Goal: Information Seeking & Learning: Learn about a topic

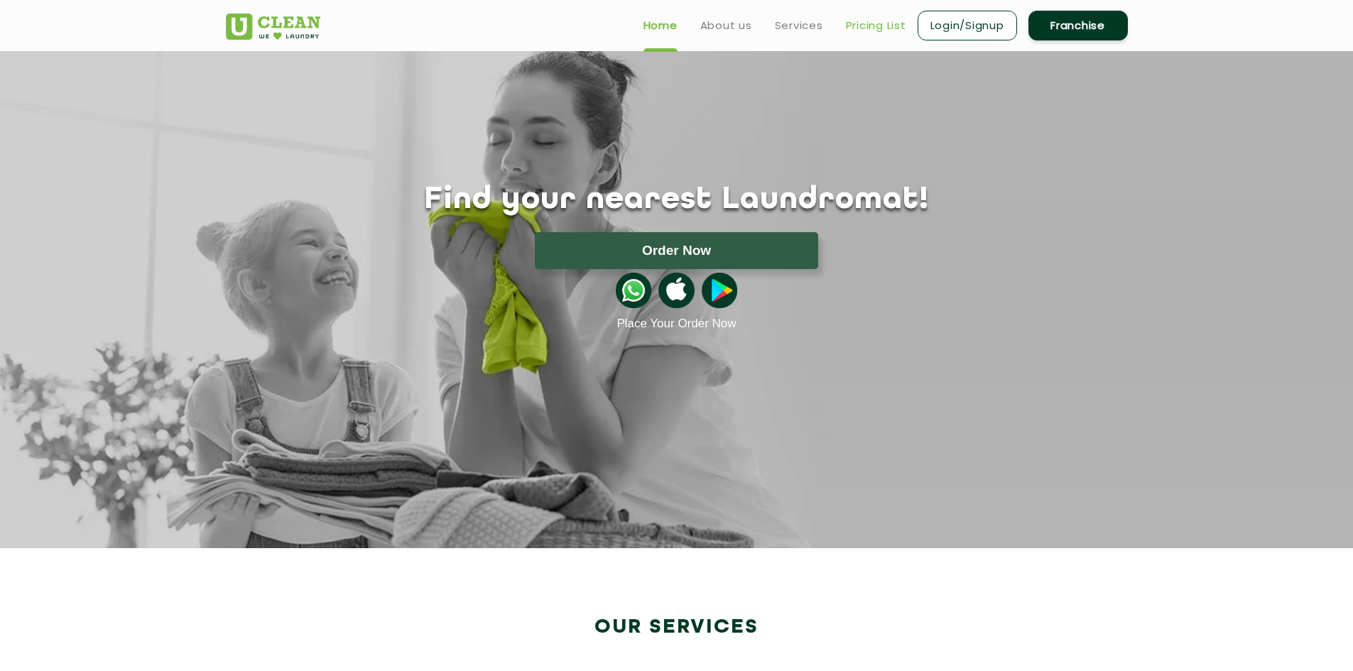
click at [876, 27] on link "Pricing List" at bounding box center [876, 25] width 60 height 17
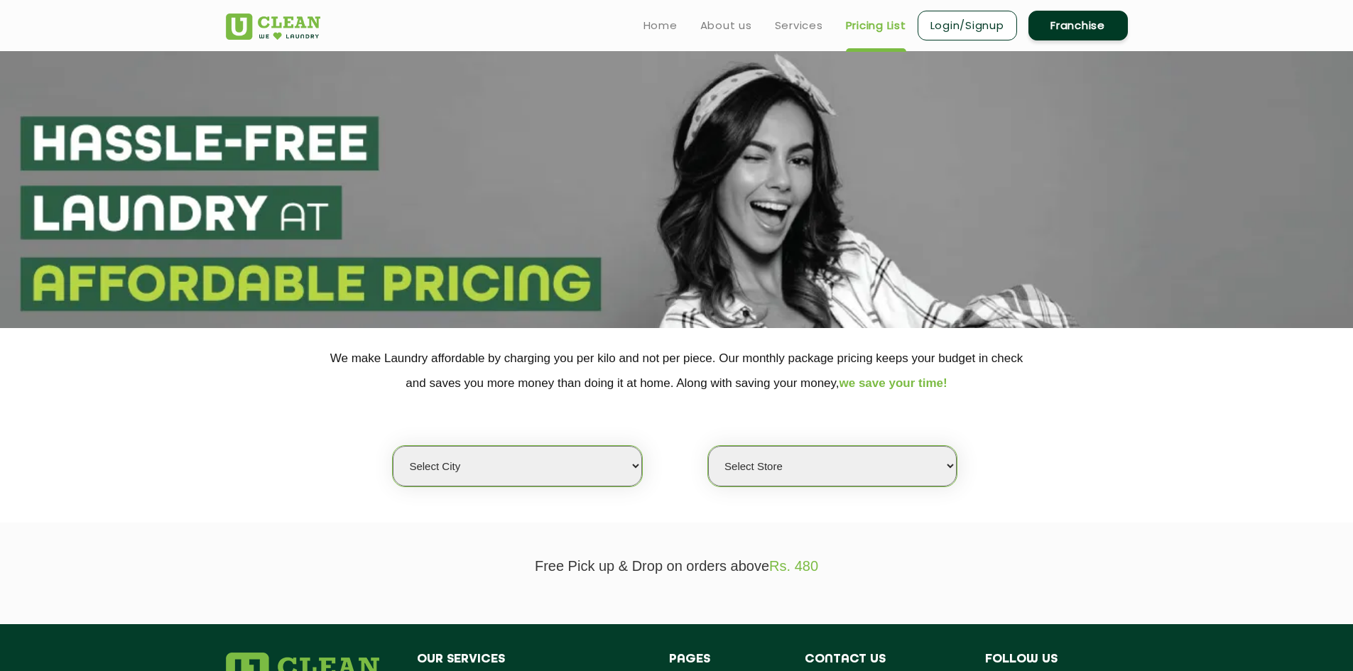
click at [569, 469] on select "Select city [GEOGRAPHIC_DATA] [GEOGRAPHIC_DATA] [GEOGRAPHIC_DATA] [GEOGRAPHIC_D…" at bounding box center [517, 466] width 249 height 40
select select "206"
click at [393, 446] on select "Select city [GEOGRAPHIC_DATA] [GEOGRAPHIC_DATA] [GEOGRAPHIC_DATA] [GEOGRAPHIC_D…" at bounding box center [517, 466] width 249 height 40
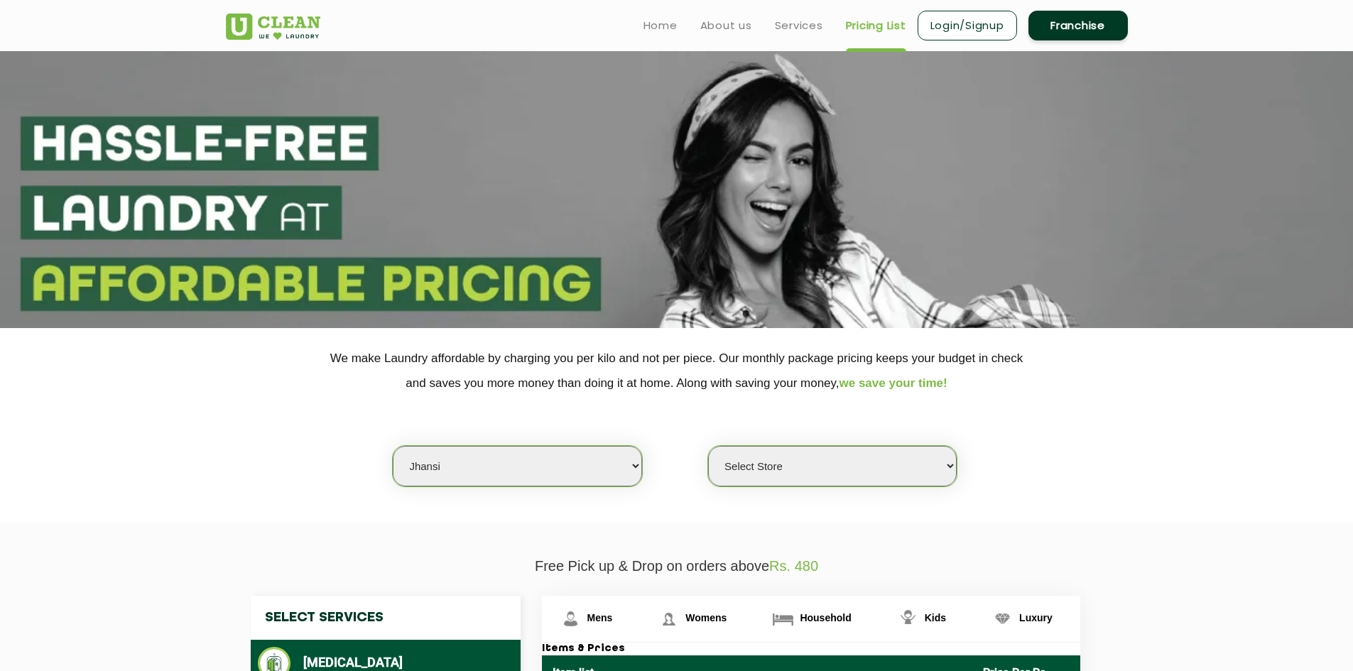
click at [813, 463] on select "Select Store [GEOGRAPHIC_DATA][PERSON_NAME]" at bounding box center [832, 466] width 249 height 40
select select "610"
click at [708, 446] on select "Select Store [GEOGRAPHIC_DATA][PERSON_NAME]" at bounding box center [832, 466] width 249 height 40
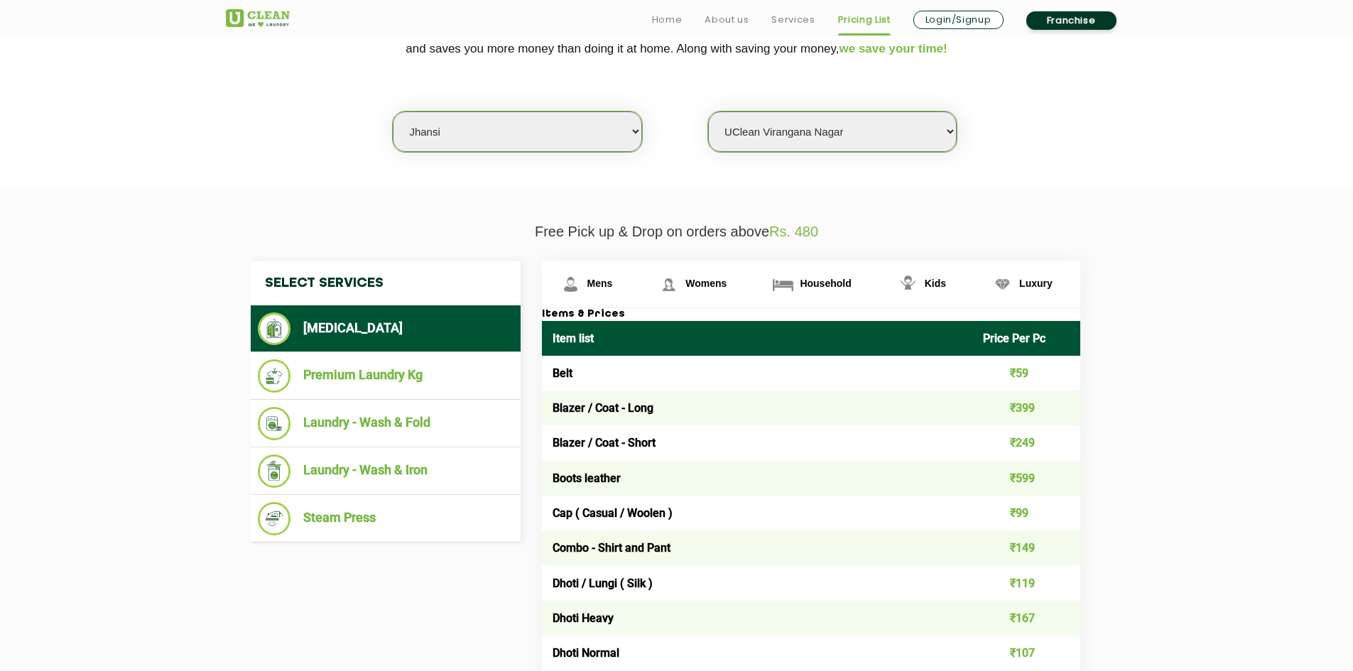
scroll to position [426, 0]
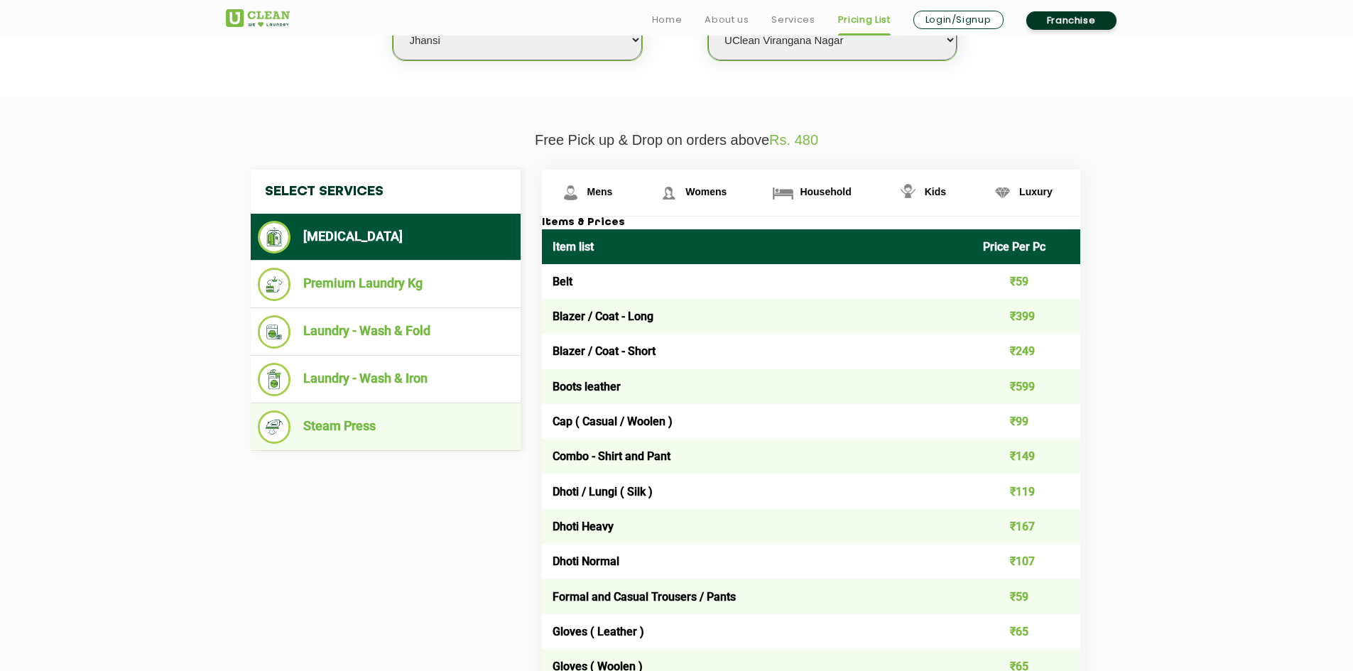
click at [369, 422] on li "Steam Press" at bounding box center [386, 426] width 256 height 33
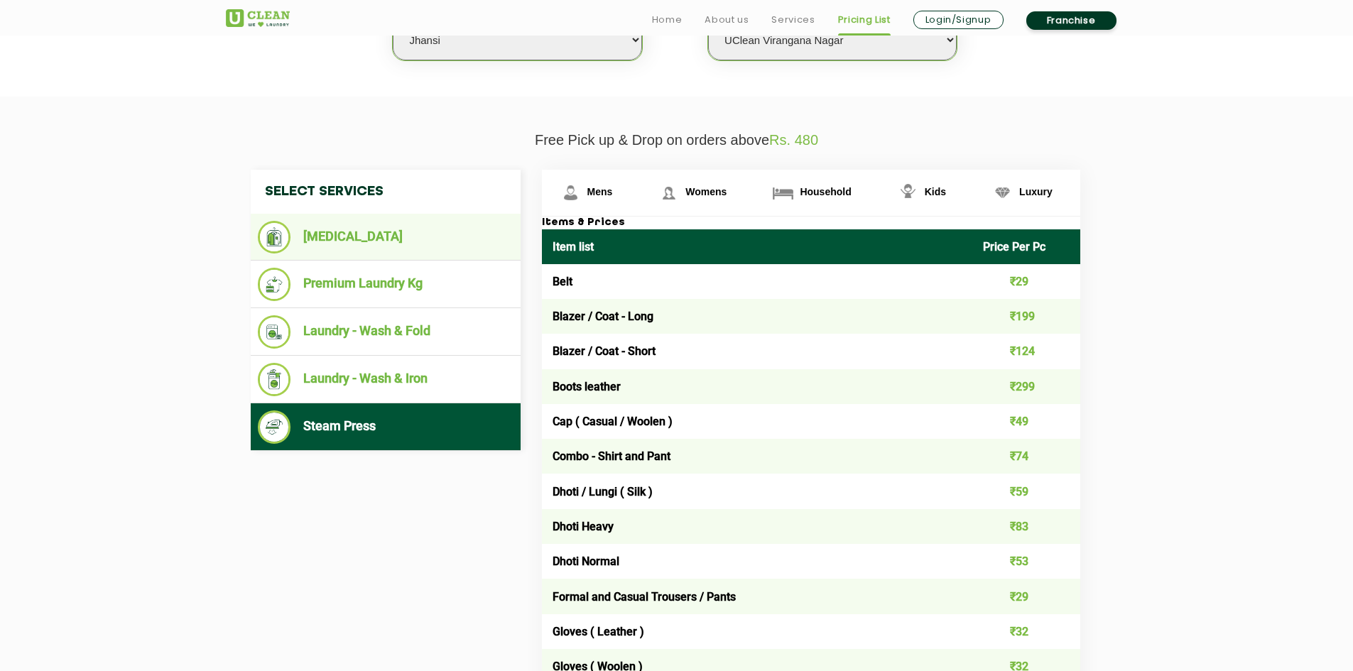
click at [359, 234] on li "[MEDICAL_DATA]" at bounding box center [386, 237] width 256 height 33
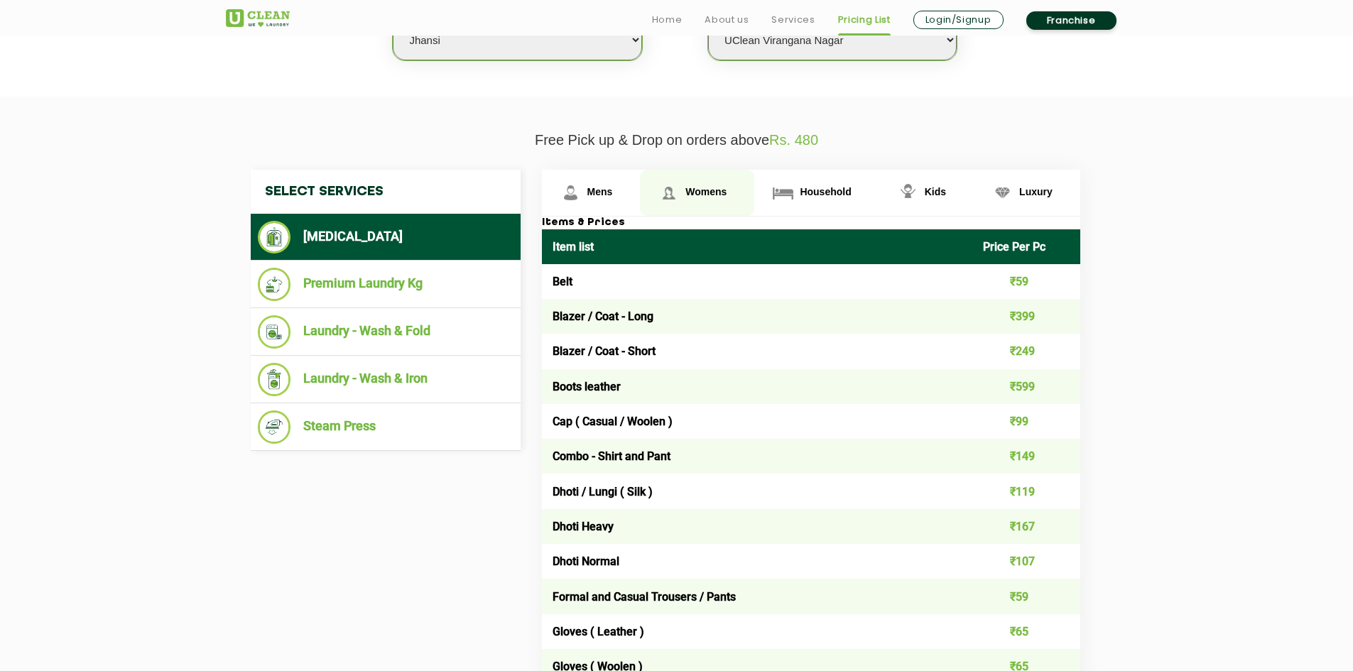
click at [702, 189] on span "Womens" at bounding box center [705, 191] width 41 height 11
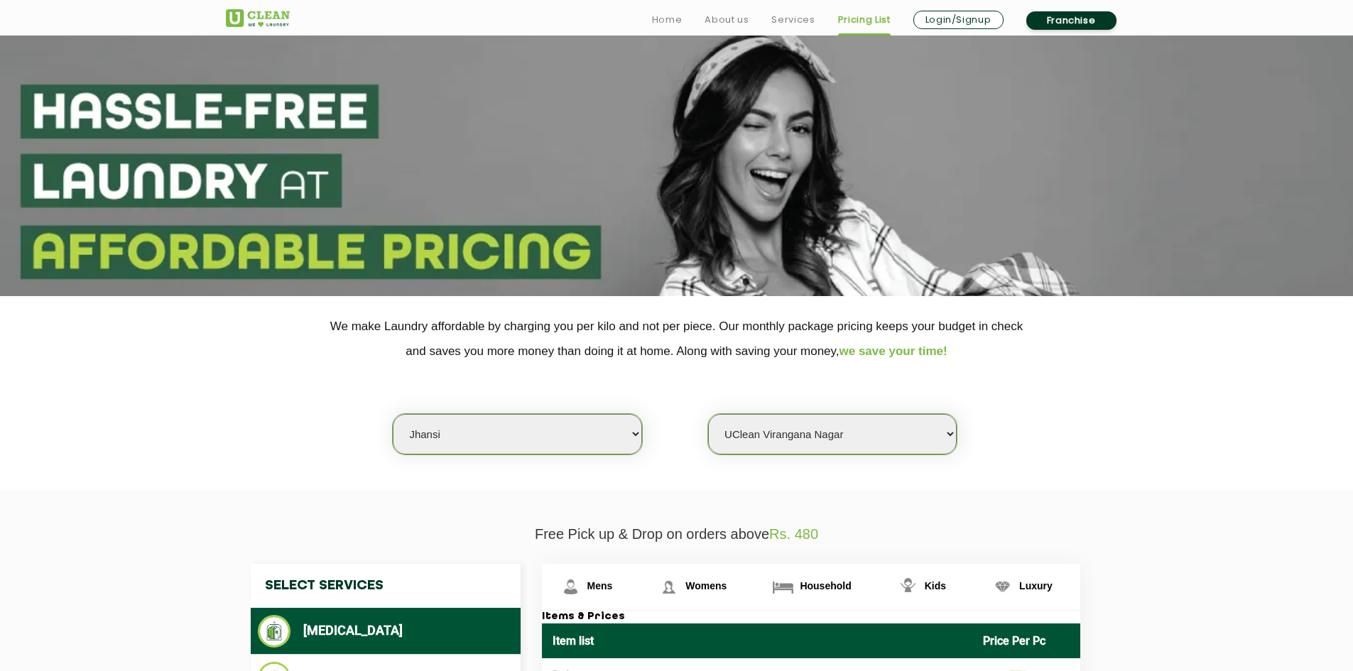
scroll to position [284, 0]
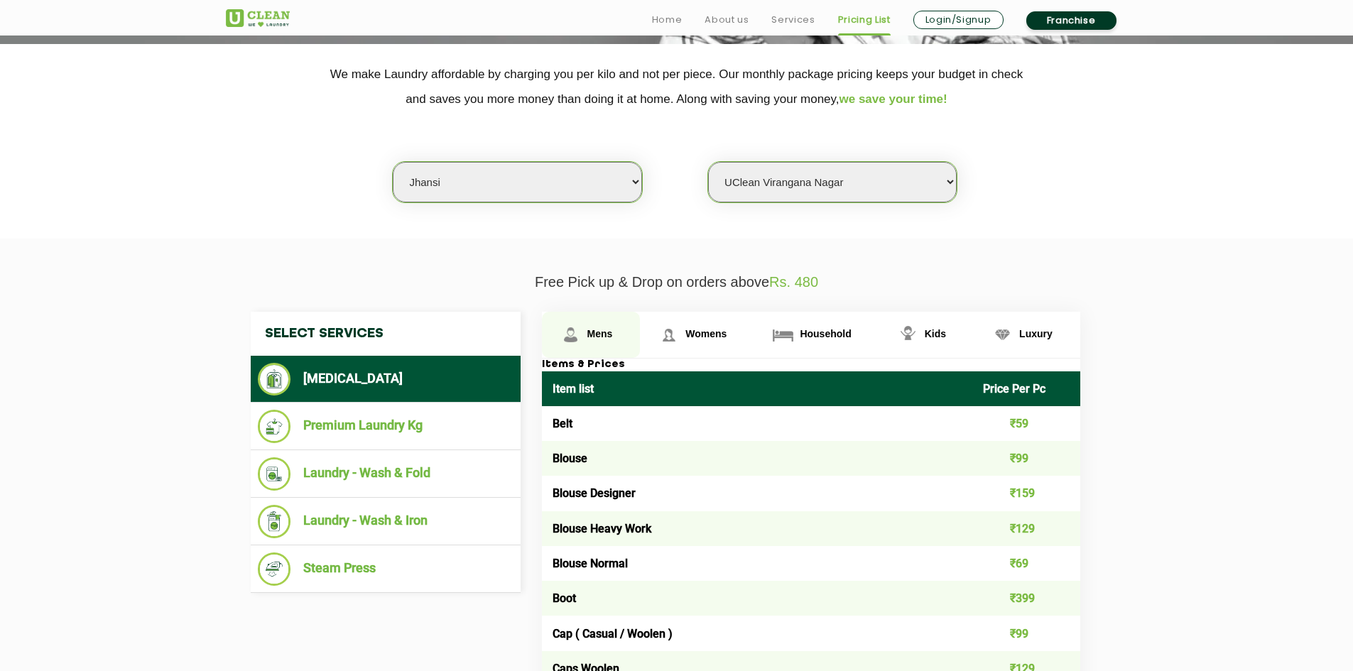
click at [594, 329] on span "Mens" at bounding box center [600, 333] width 26 height 11
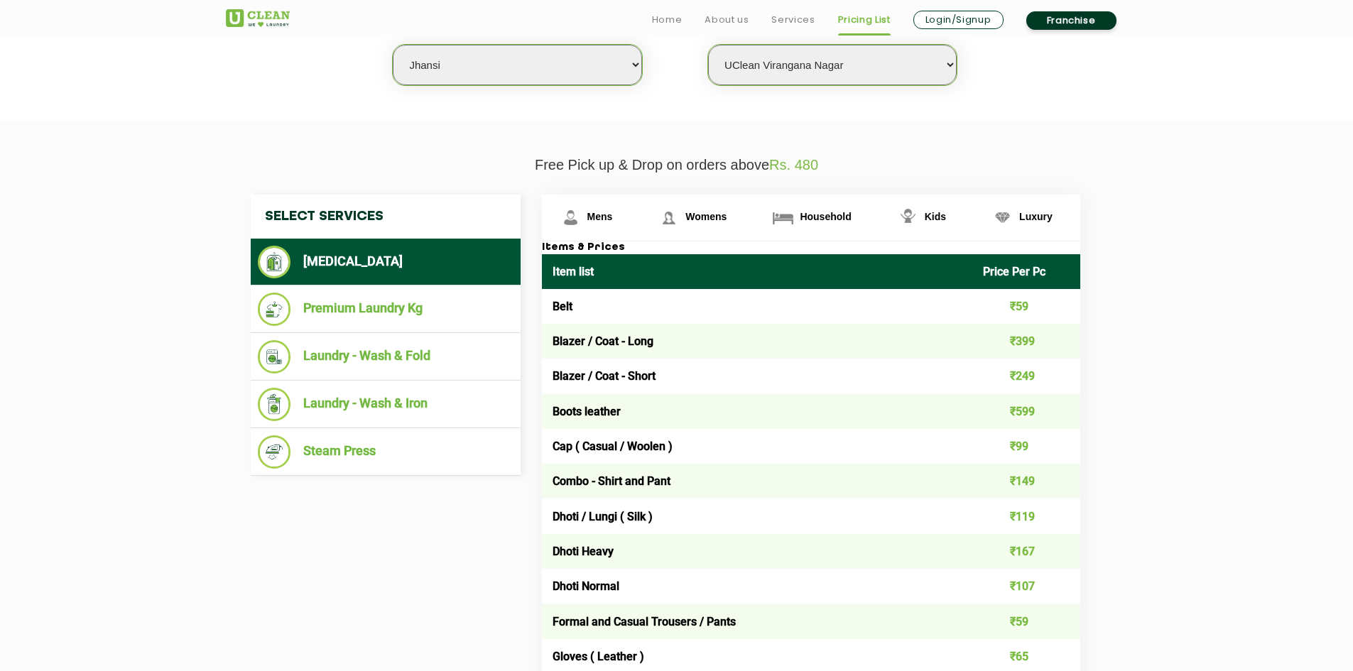
scroll to position [426, 0]
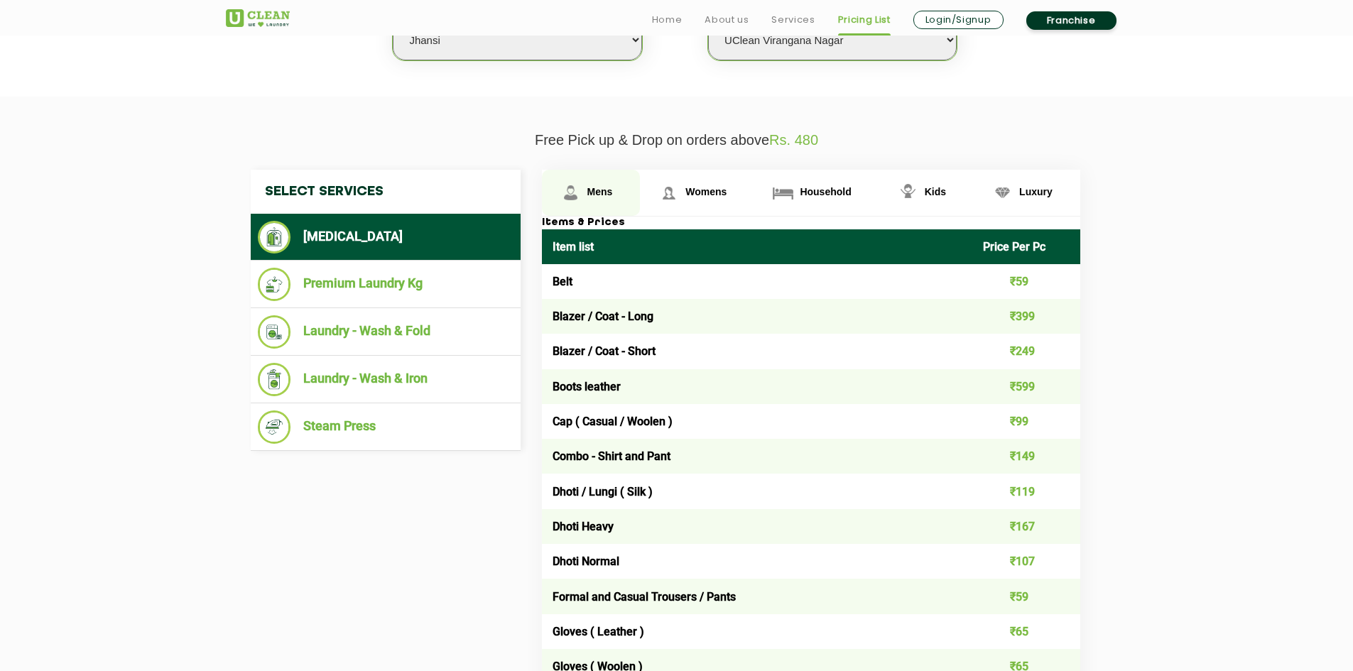
click at [593, 192] on span "Mens" at bounding box center [600, 191] width 26 height 11
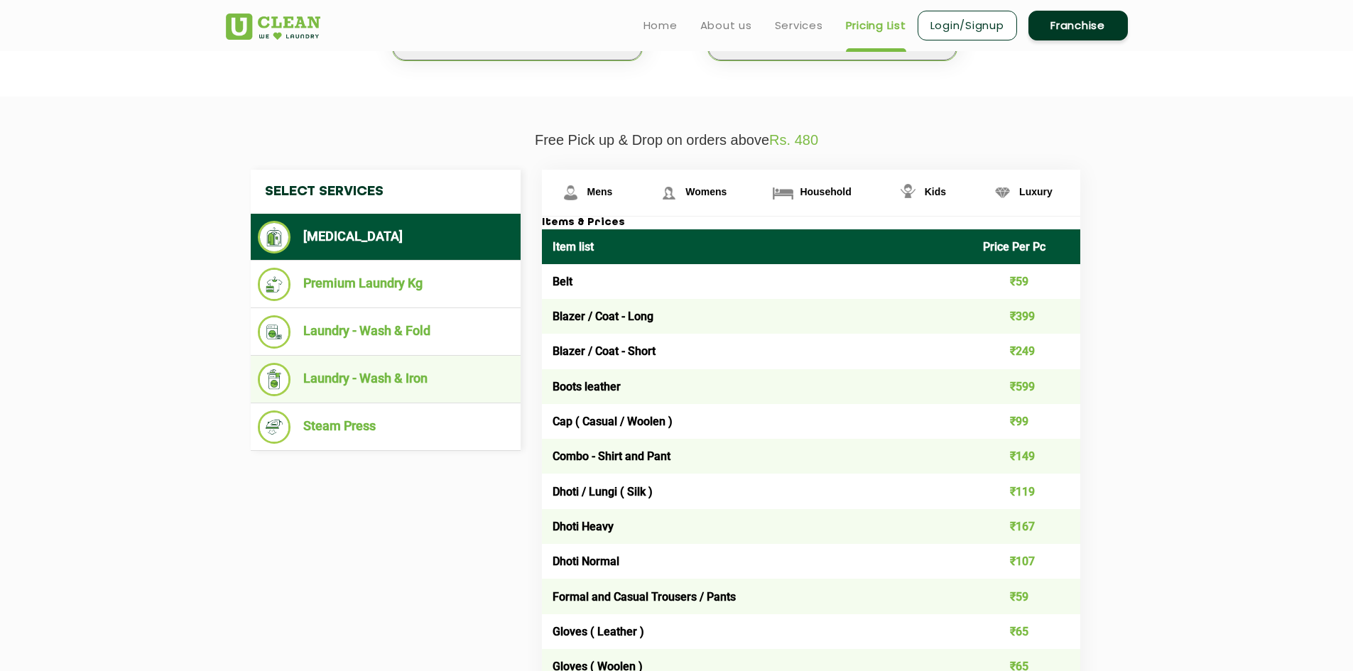
click at [435, 368] on li "Laundry - Wash & Iron" at bounding box center [386, 379] width 256 height 33
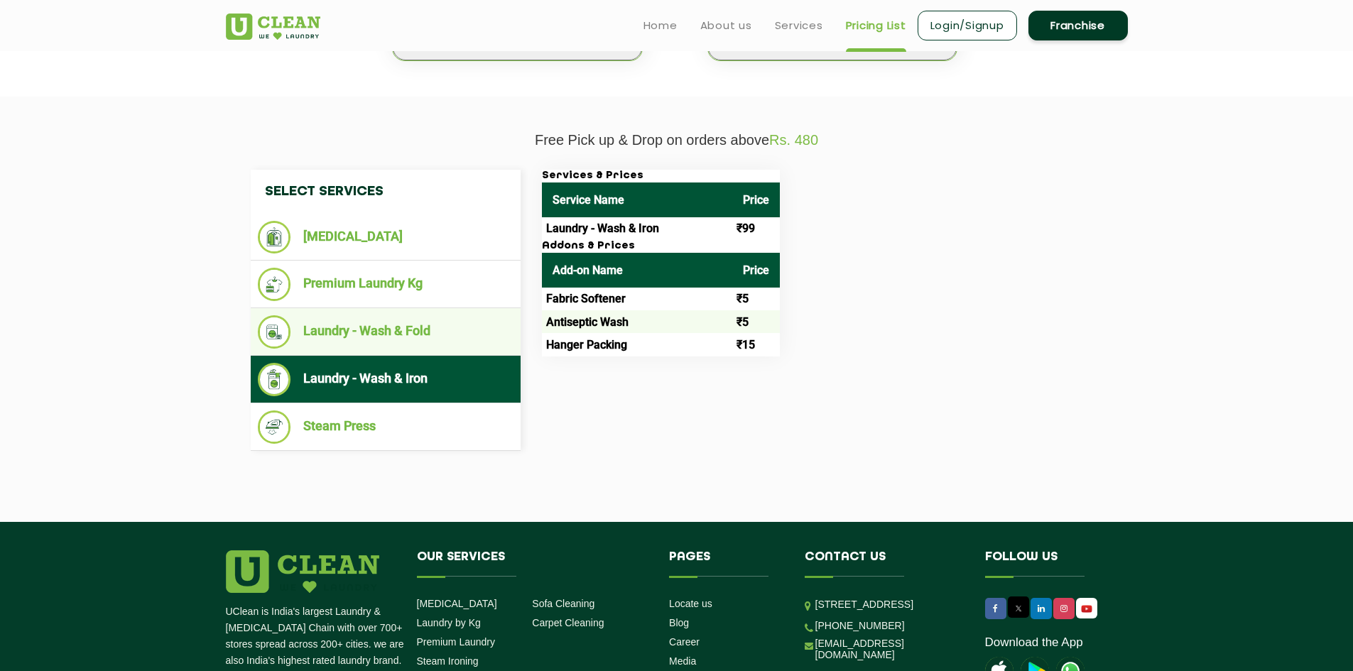
click at [433, 337] on li "Laundry - Wash & Fold" at bounding box center [386, 331] width 256 height 33
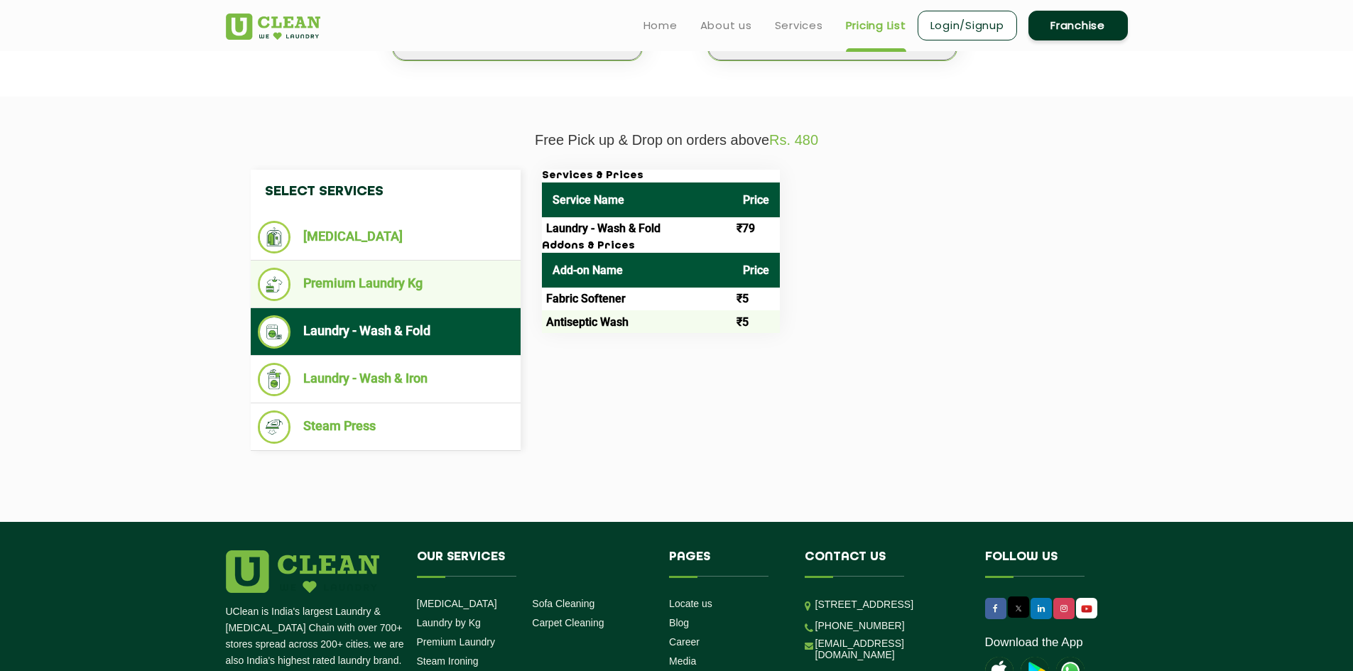
click at [380, 295] on li "Premium Laundry Kg" at bounding box center [386, 284] width 256 height 33
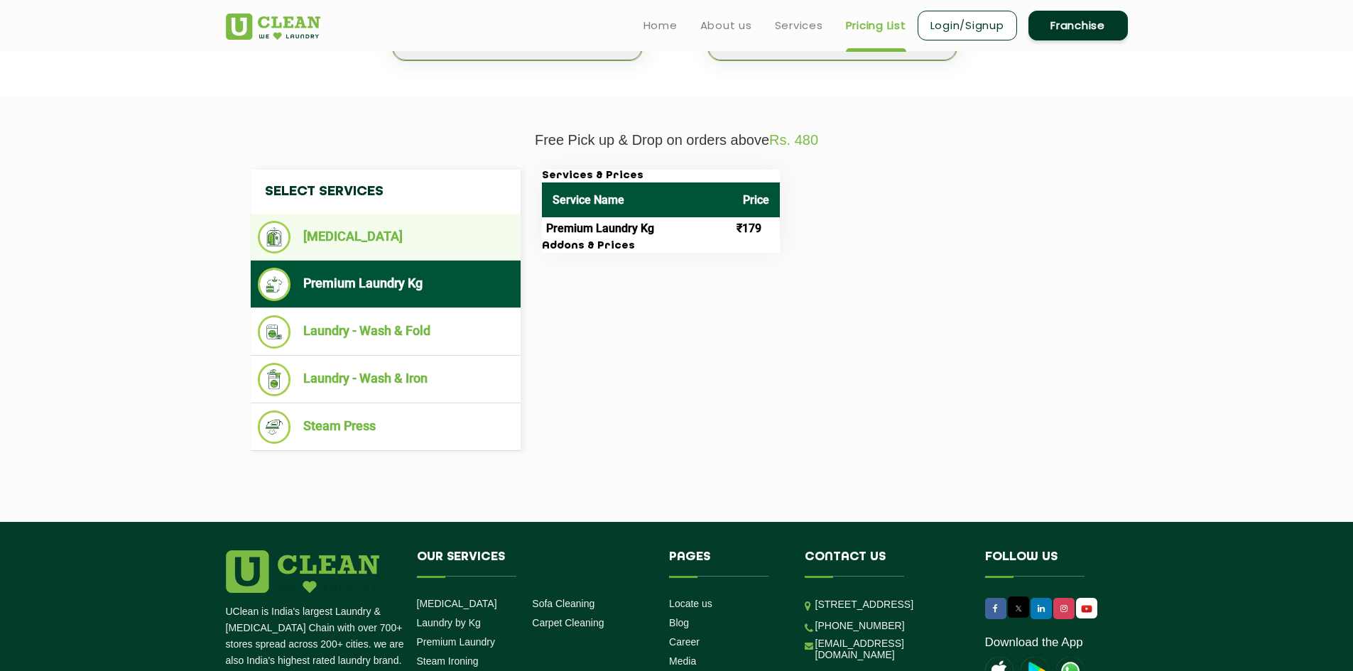
click at [371, 257] on ul "[MEDICAL_DATA]" at bounding box center [386, 237] width 270 height 47
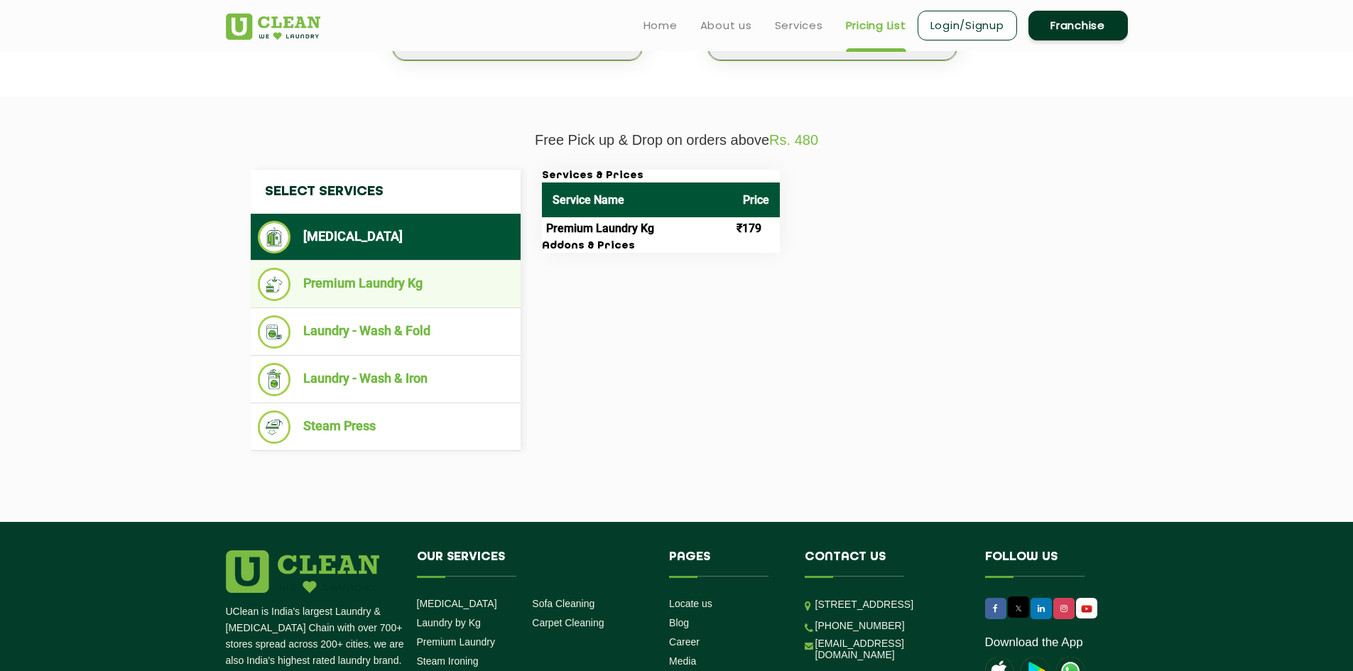
click at [377, 291] on li "Premium Laundry Kg" at bounding box center [386, 284] width 256 height 33
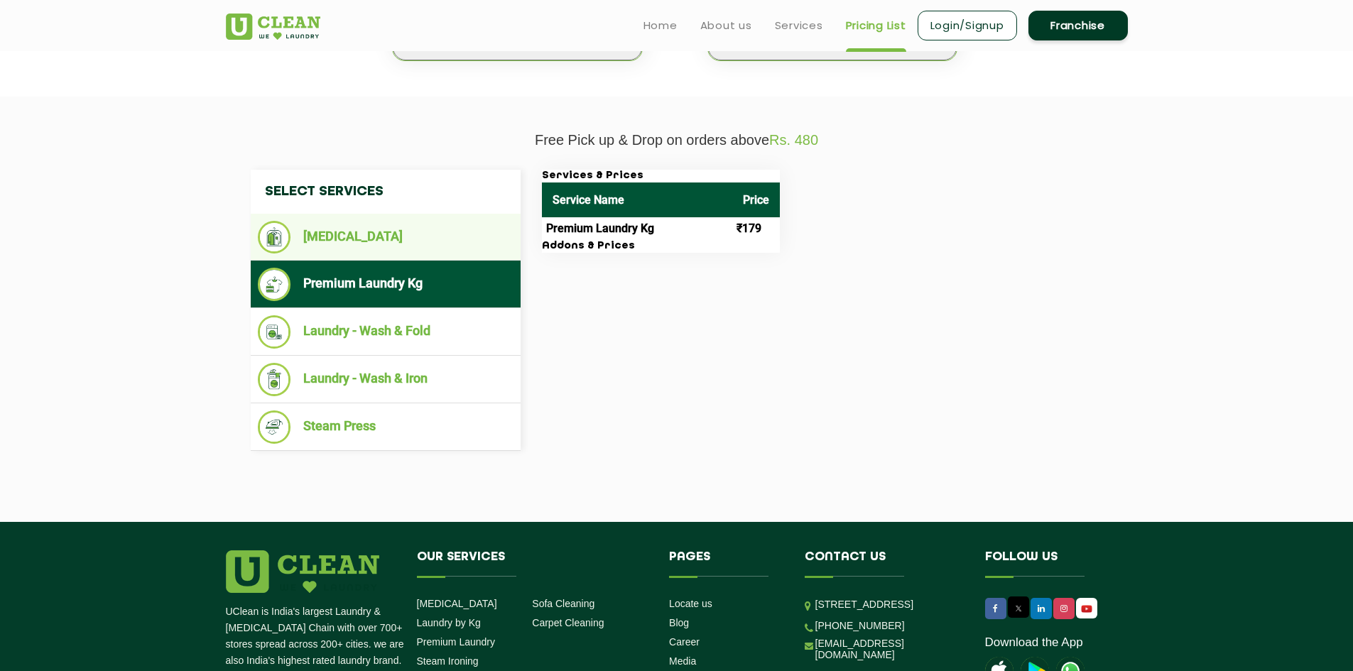
click at [354, 236] on li "[MEDICAL_DATA]" at bounding box center [386, 237] width 256 height 33
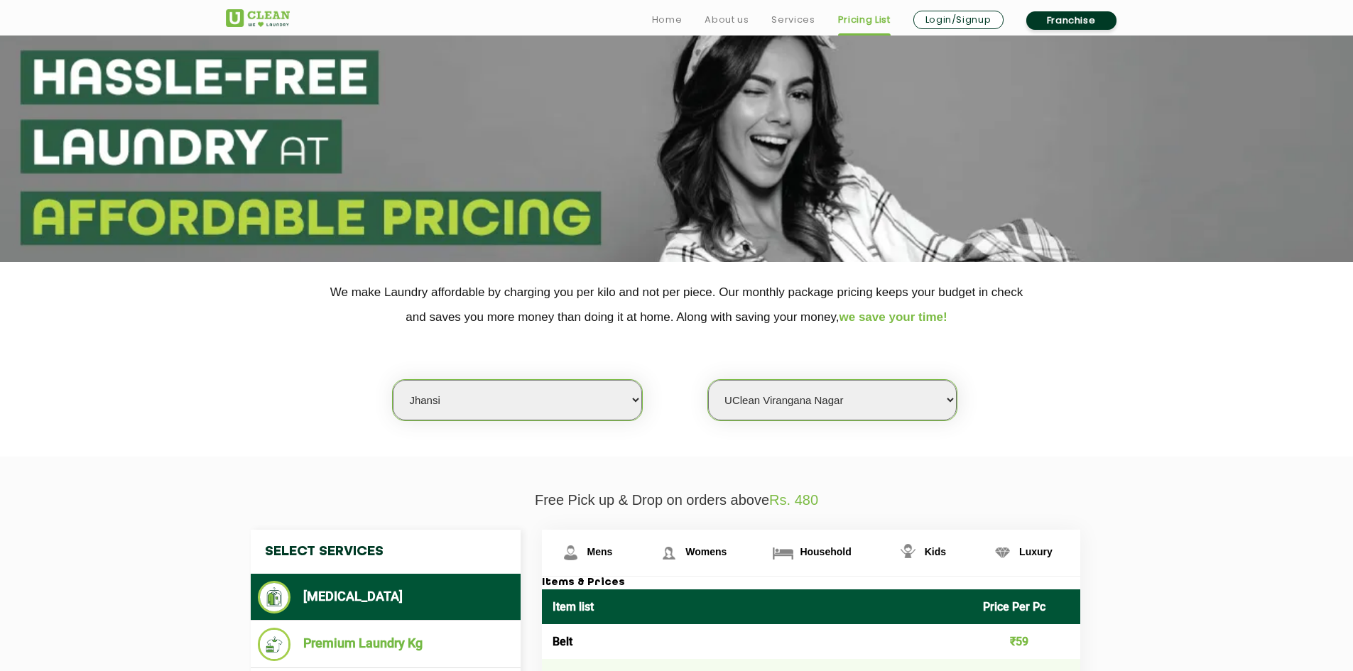
scroll to position [213, 0]
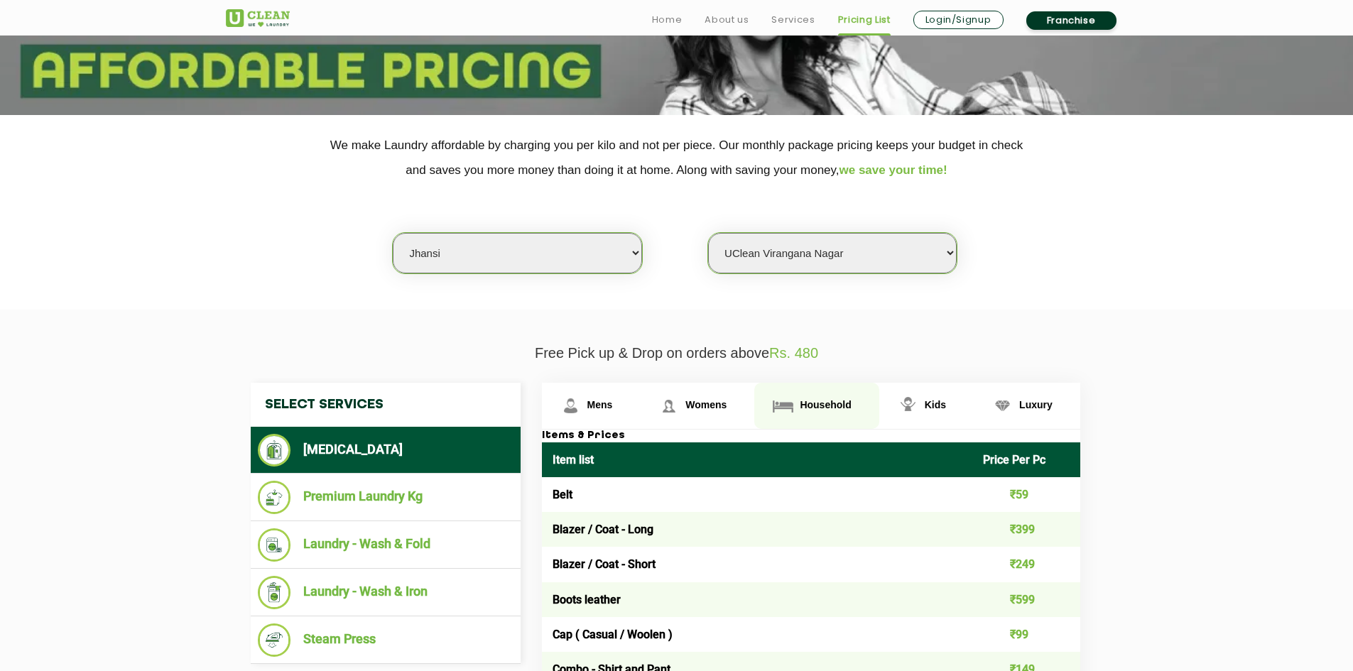
click at [827, 394] on link "Household" at bounding box center [816, 406] width 124 height 46
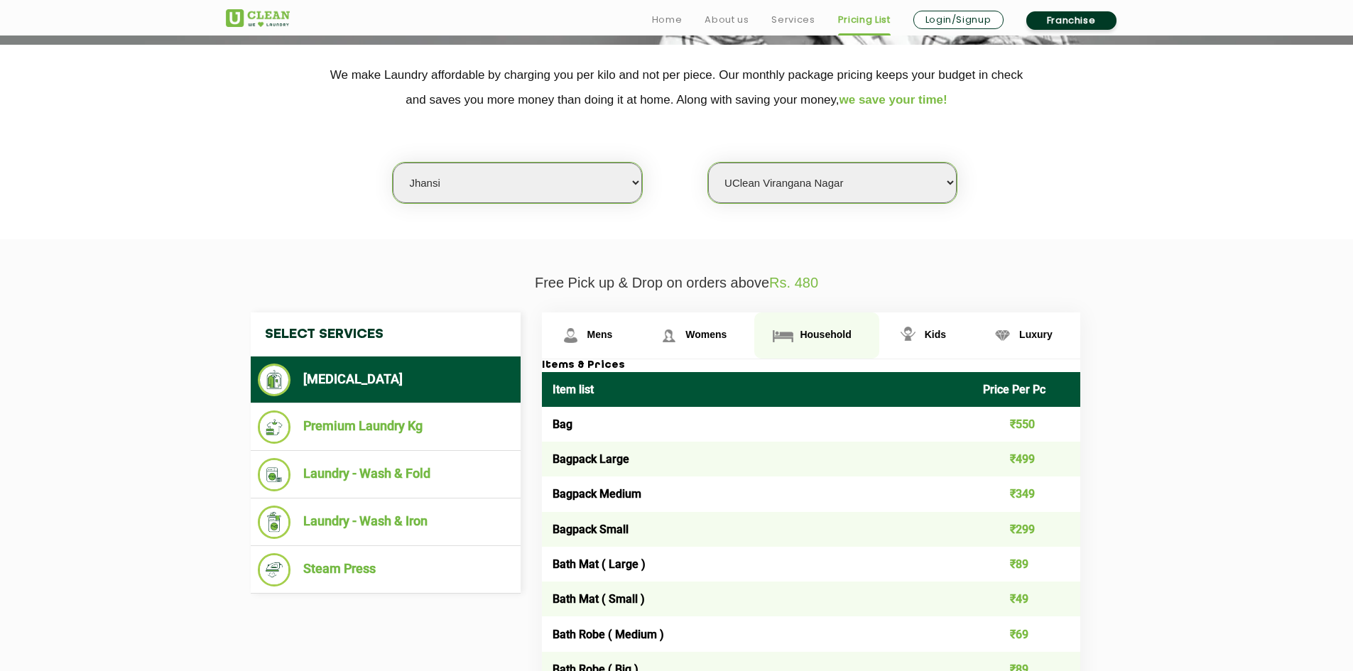
scroll to position [284, 0]
